Goal: Find specific fact: Find specific fact

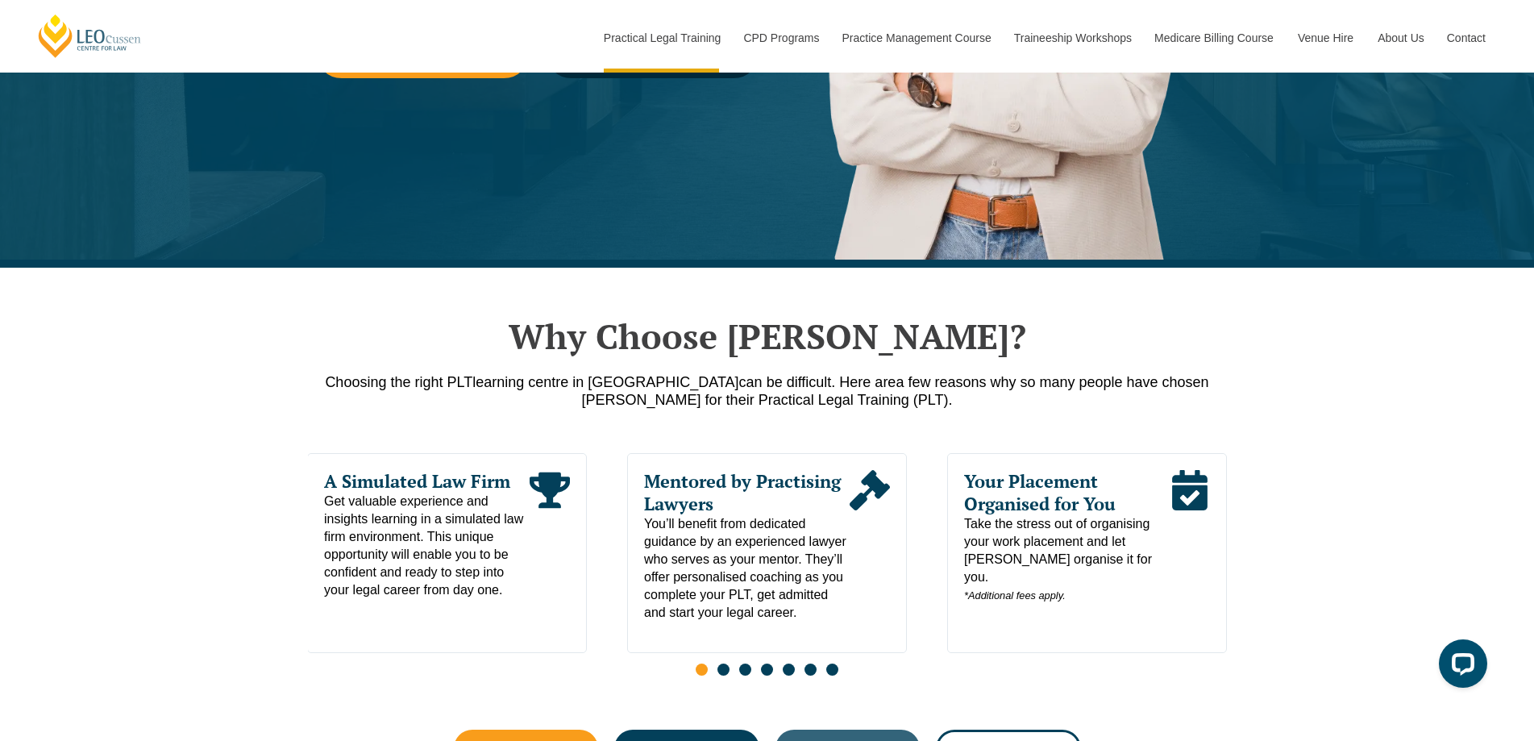
scroll to position [538, 0]
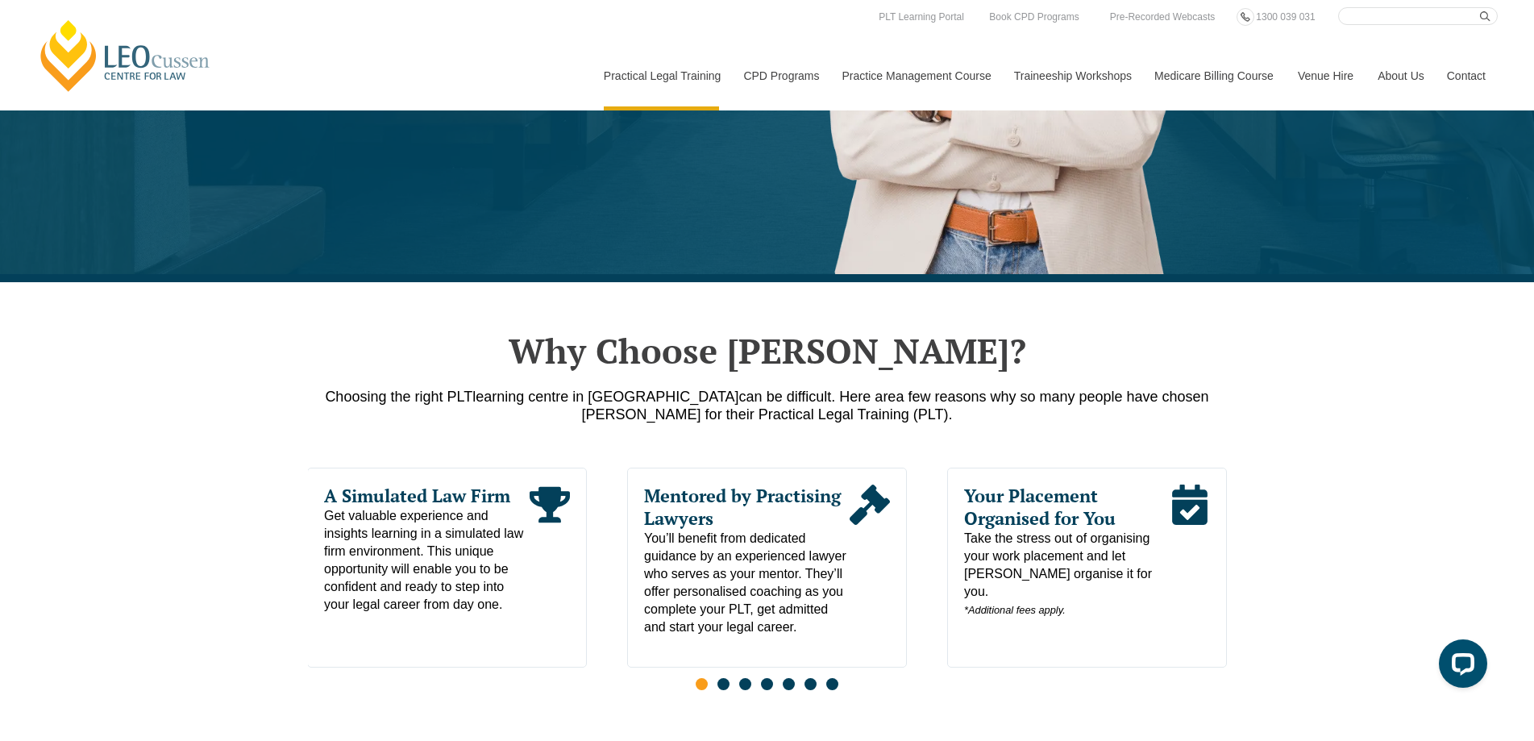
click at [1397, 15] on input "Search here" at bounding box center [1419, 16] width 160 height 18
paste input "9781925459999"
type input "9781925459999"
click at [1480, 7] on button "submit" at bounding box center [1489, 16] width 18 height 18
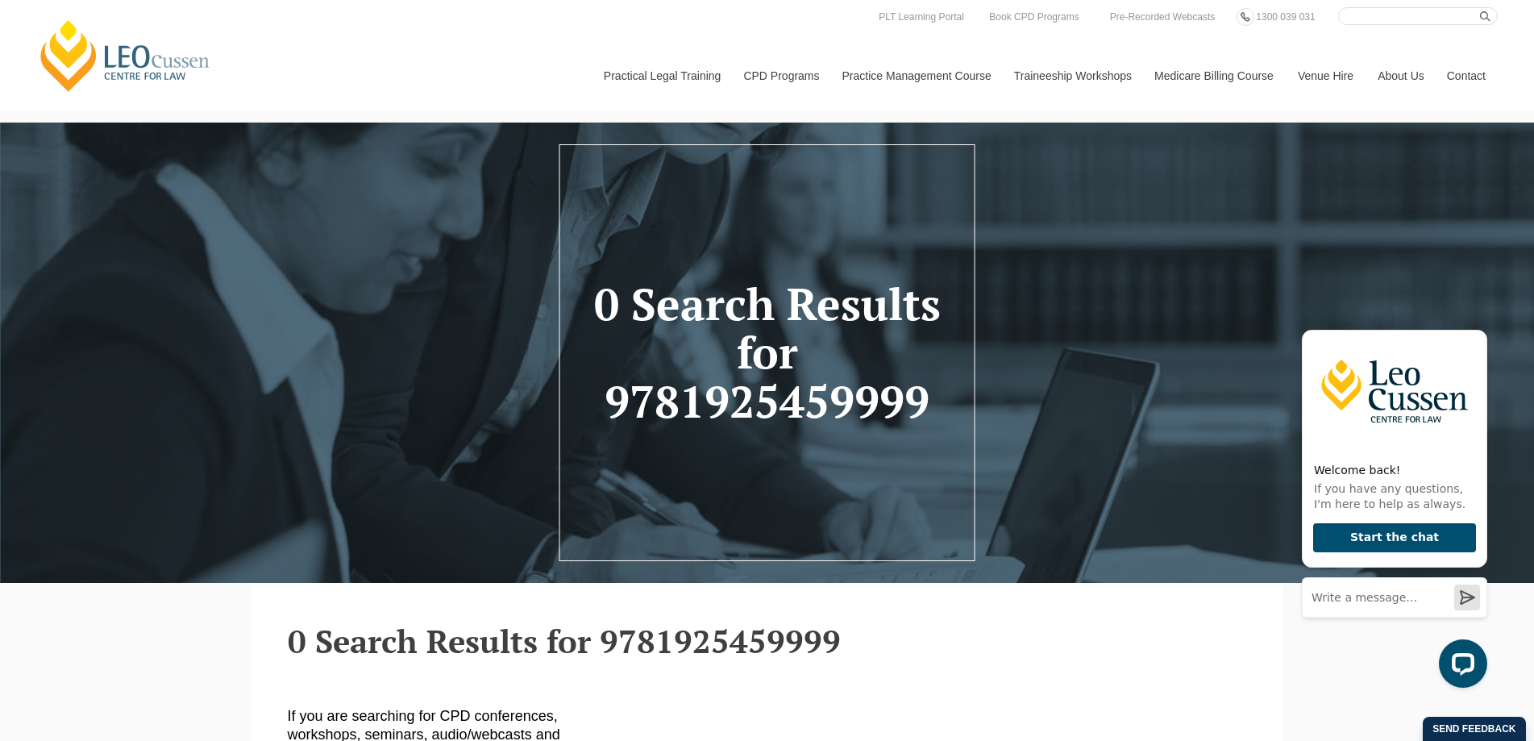
click at [1351, 16] on input "Search here" at bounding box center [1419, 16] width 160 height 18
type input "advocacy"
click at [1480, 7] on button "submit" at bounding box center [1489, 16] width 18 height 18
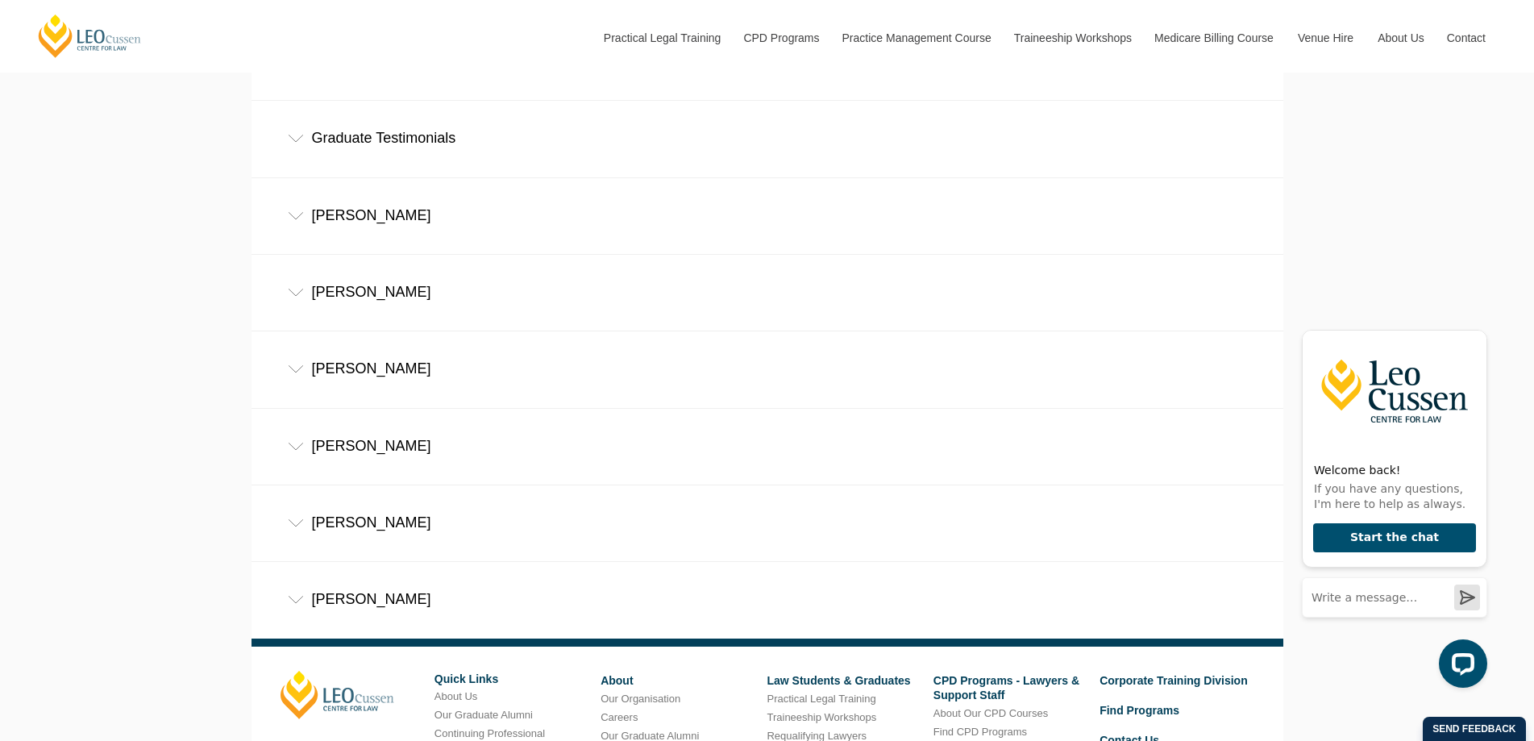
scroll to position [6822, 0]
